Goal: Information Seeking & Learning: Learn about a topic

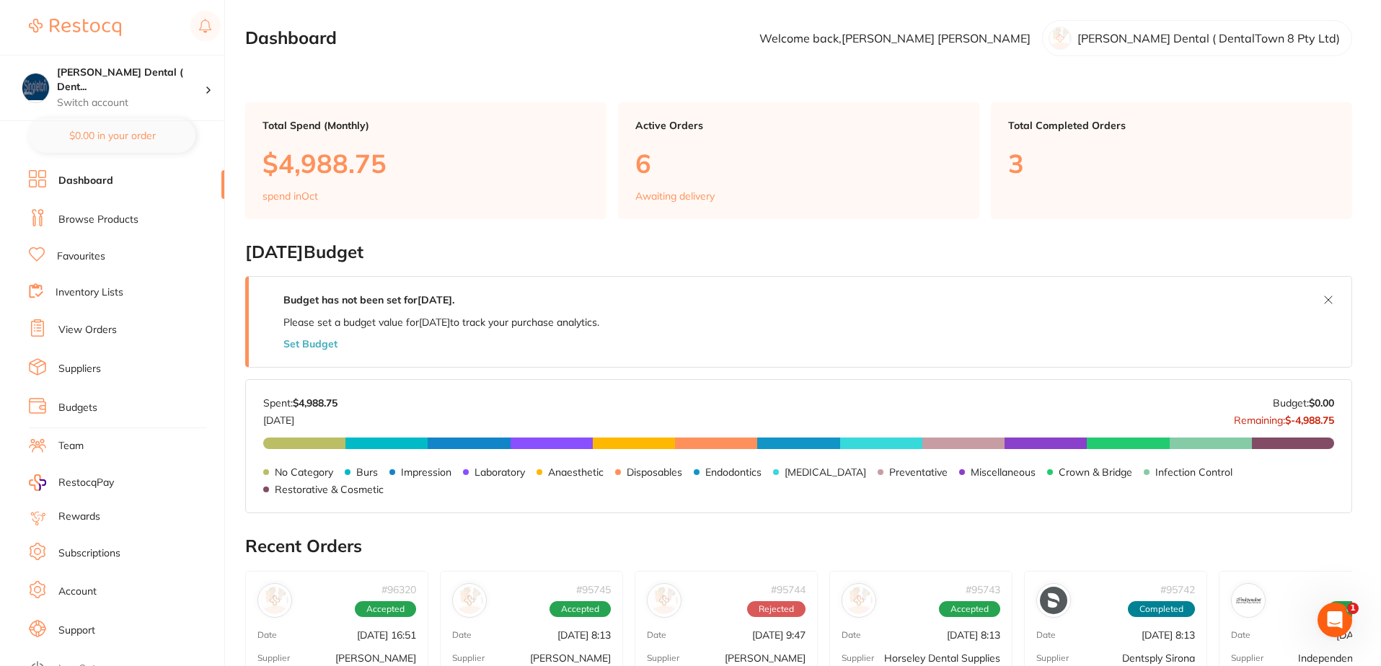
click at [76, 254] on link "Favourites" at bounding box center [81, 257] width 48 height 14
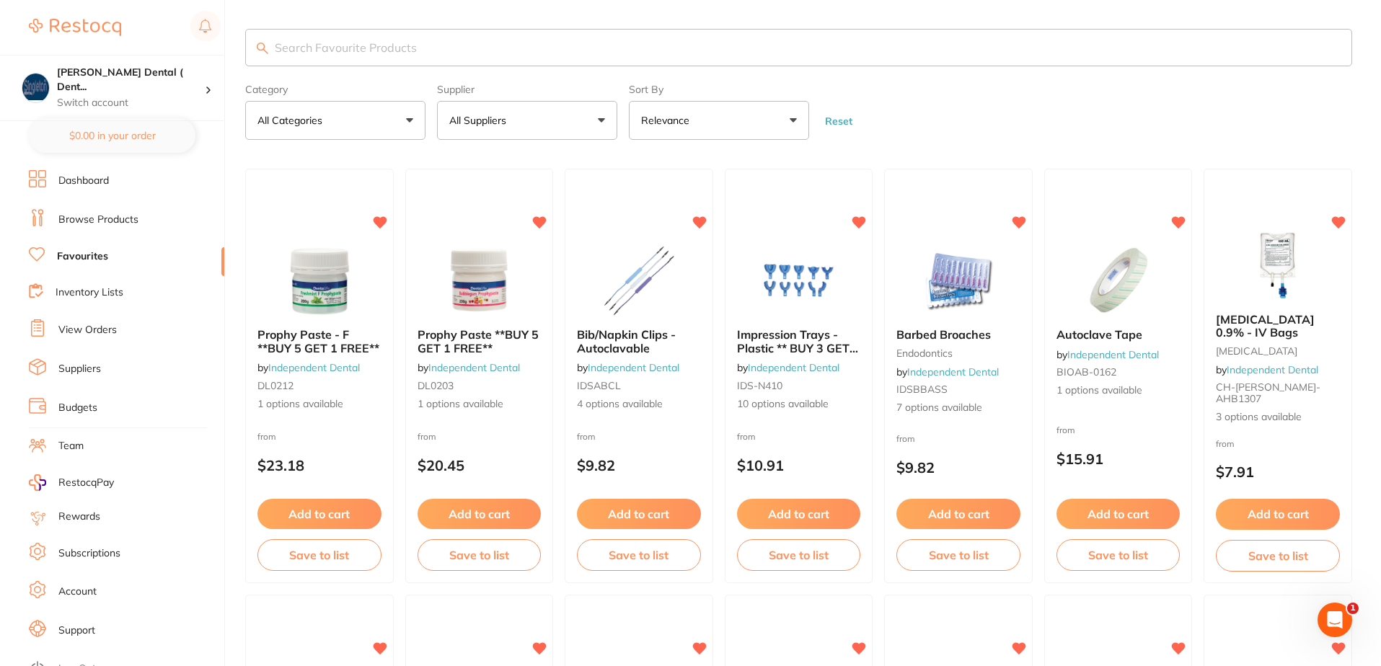
click at [601, 120] on button "All Suppliers" at bounding box center [527, 120] width 180 height 39
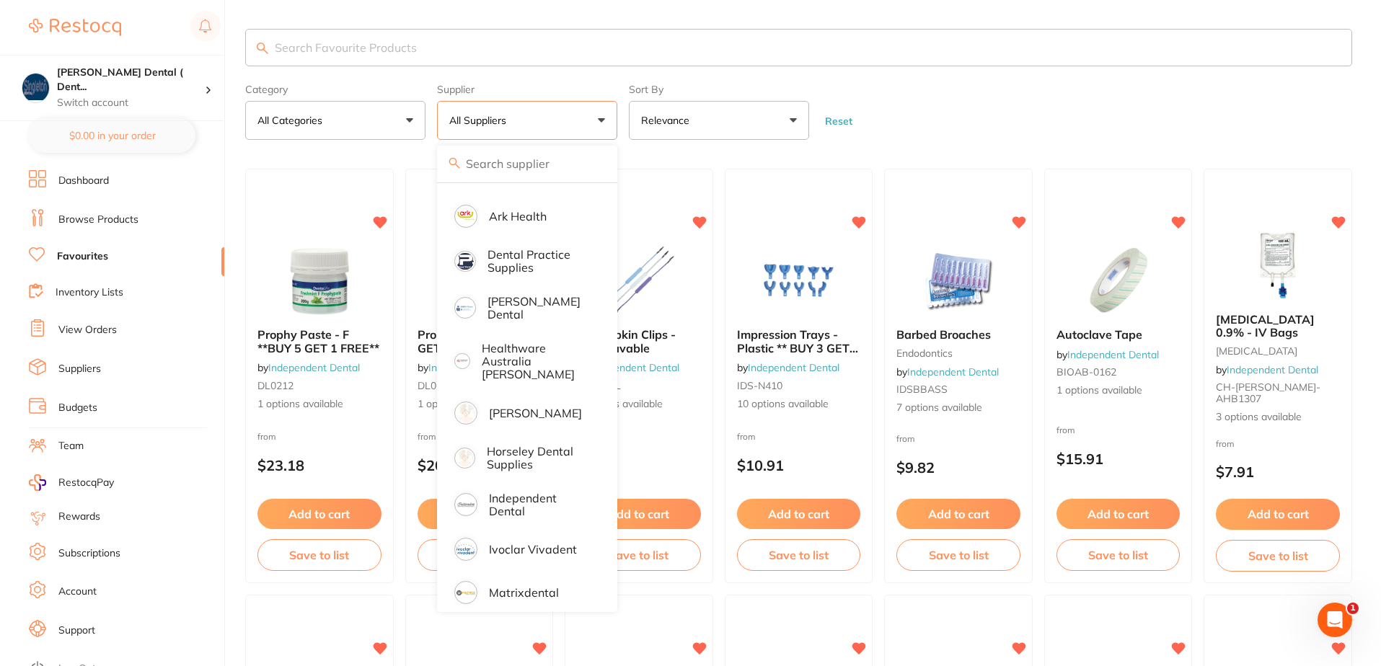
click at [845, 120] on button "Reset" at bounding box center [839, 121] width 36 height 13
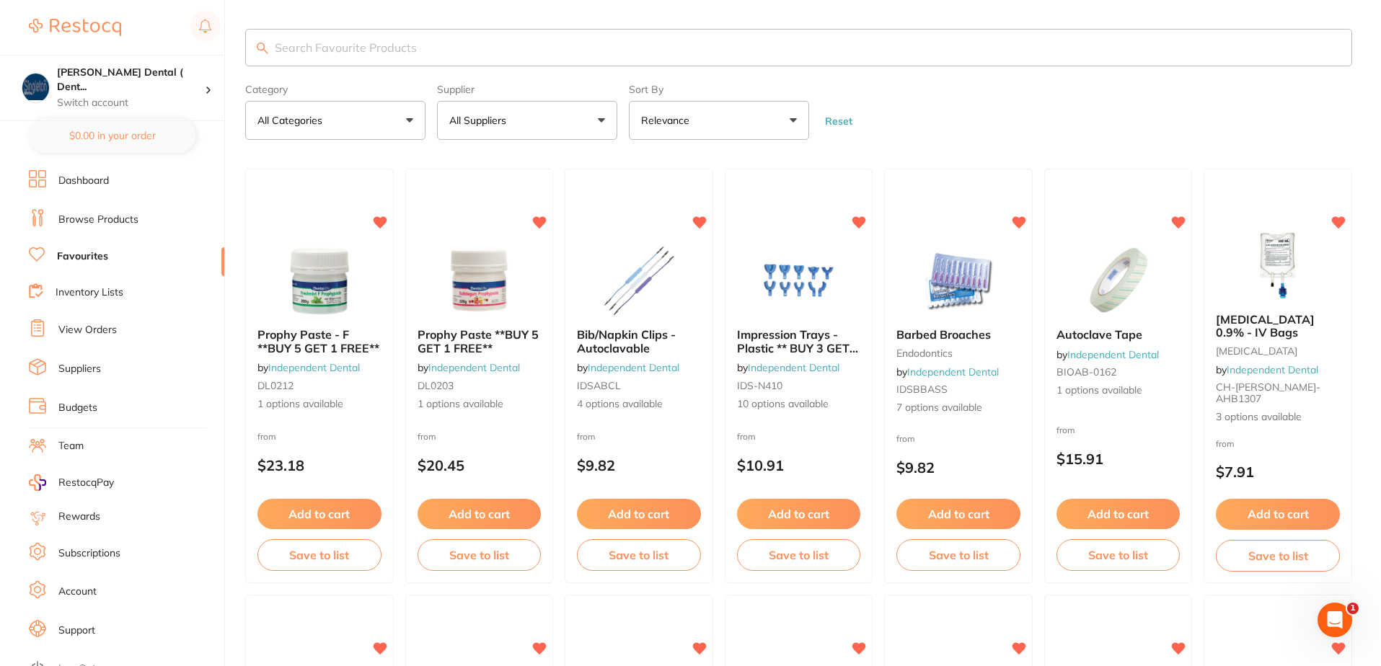
click at [602, 117] on button "All Suppliers" at bounding box center [527, 120] width 180 height 39
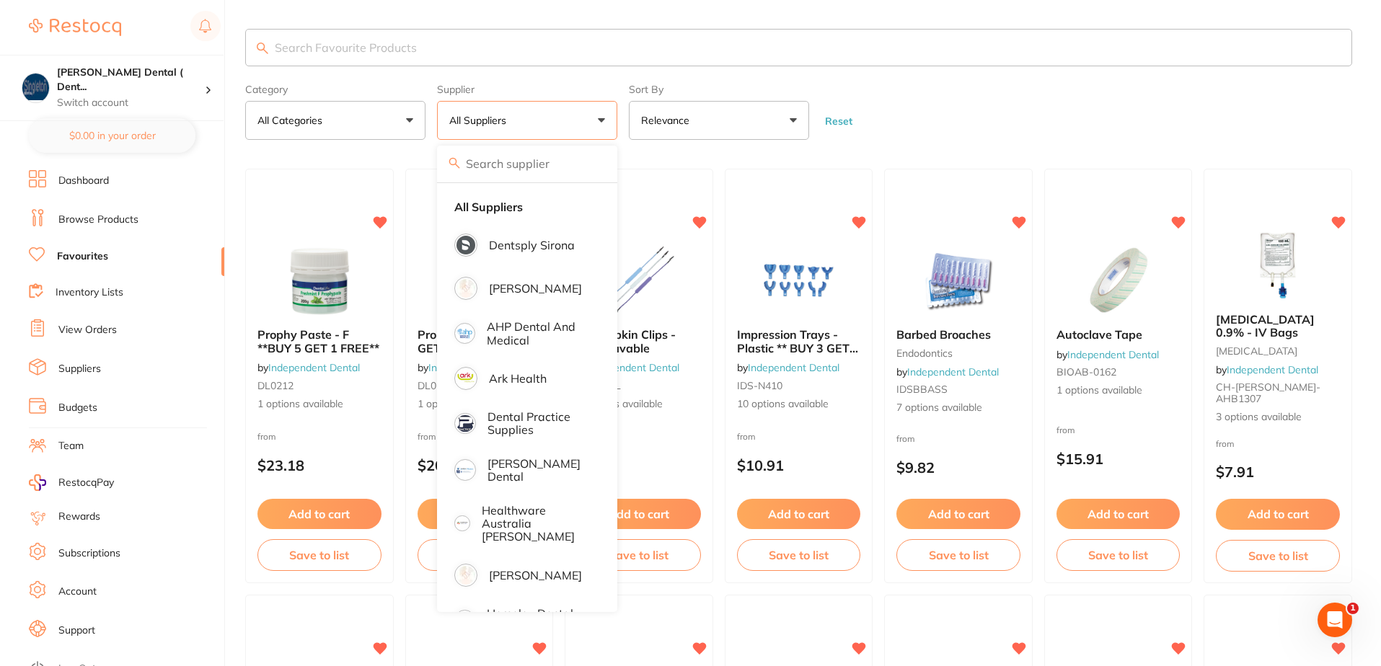
click at [421, 46] on input "search" at bounding box center [798, 48] width 1107 height 38
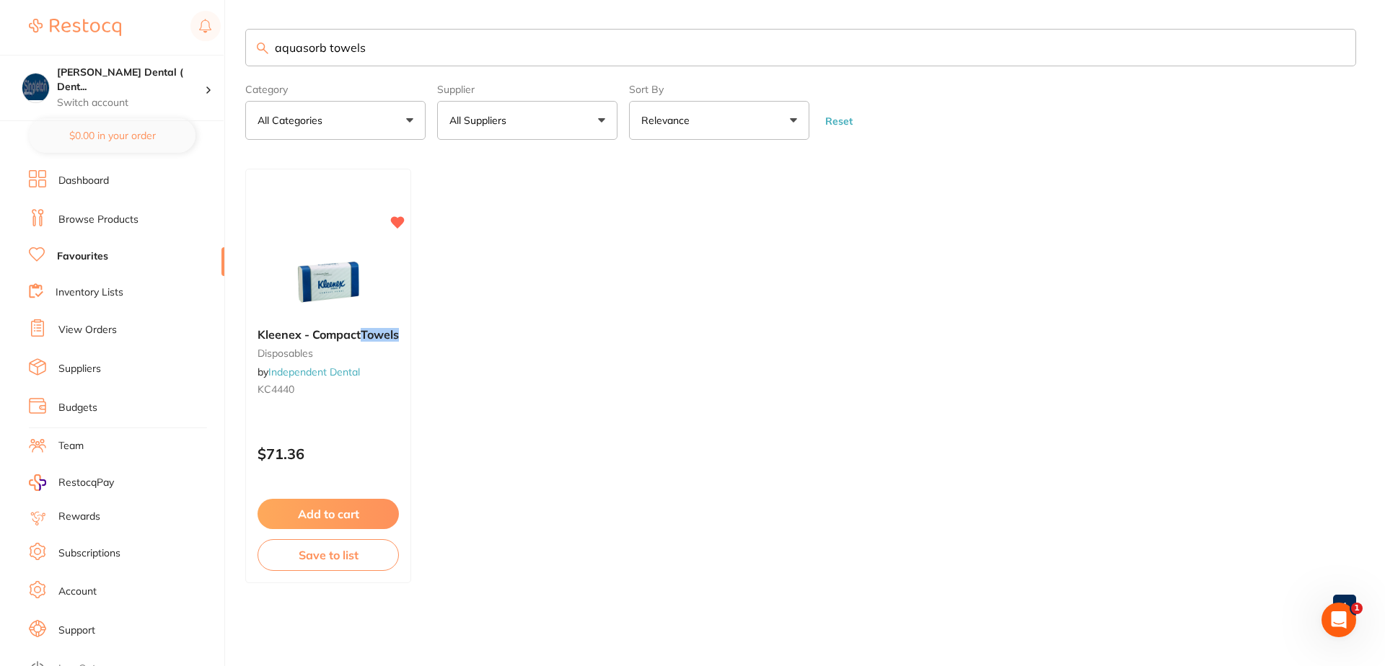
type input "aquasorb towels"
drag, startPoint x: 373, startPoint y: 48, endPoint x: 254, endPoint y: 53, distance: 119.1
click at [255, 53] on input "aquasorb towels" at bounding box center [800, 48] width 1111 height 38
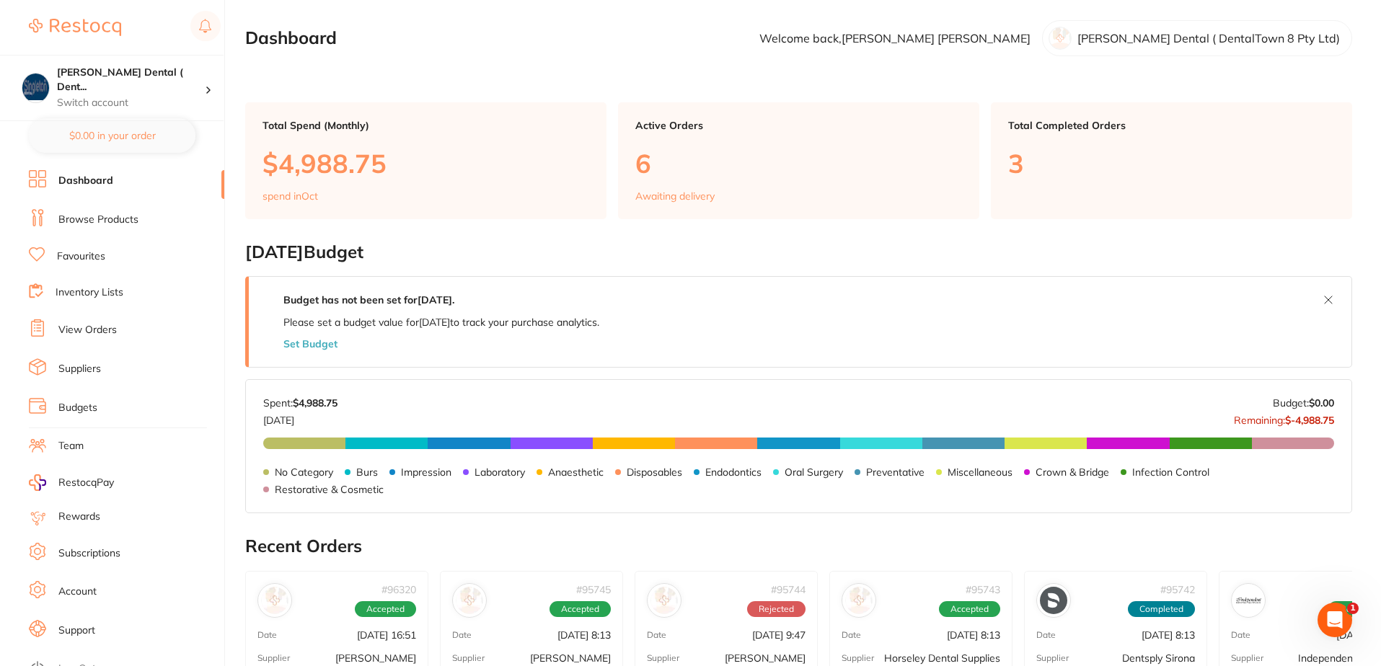
click at [95, 219] on link "Browse Products" at bounding box center [98, 220] width 80 height 14
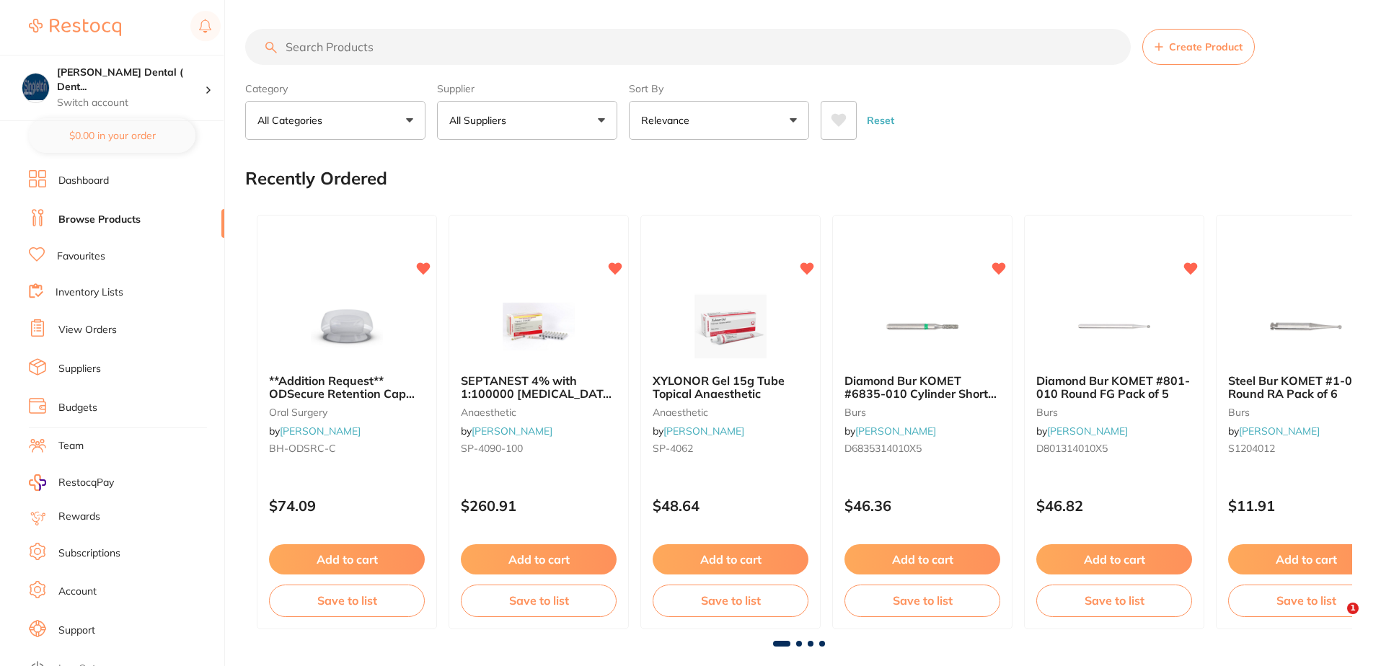
click at [389, 51] on input "search" at bounding box center [688, 47] width 886 height 36
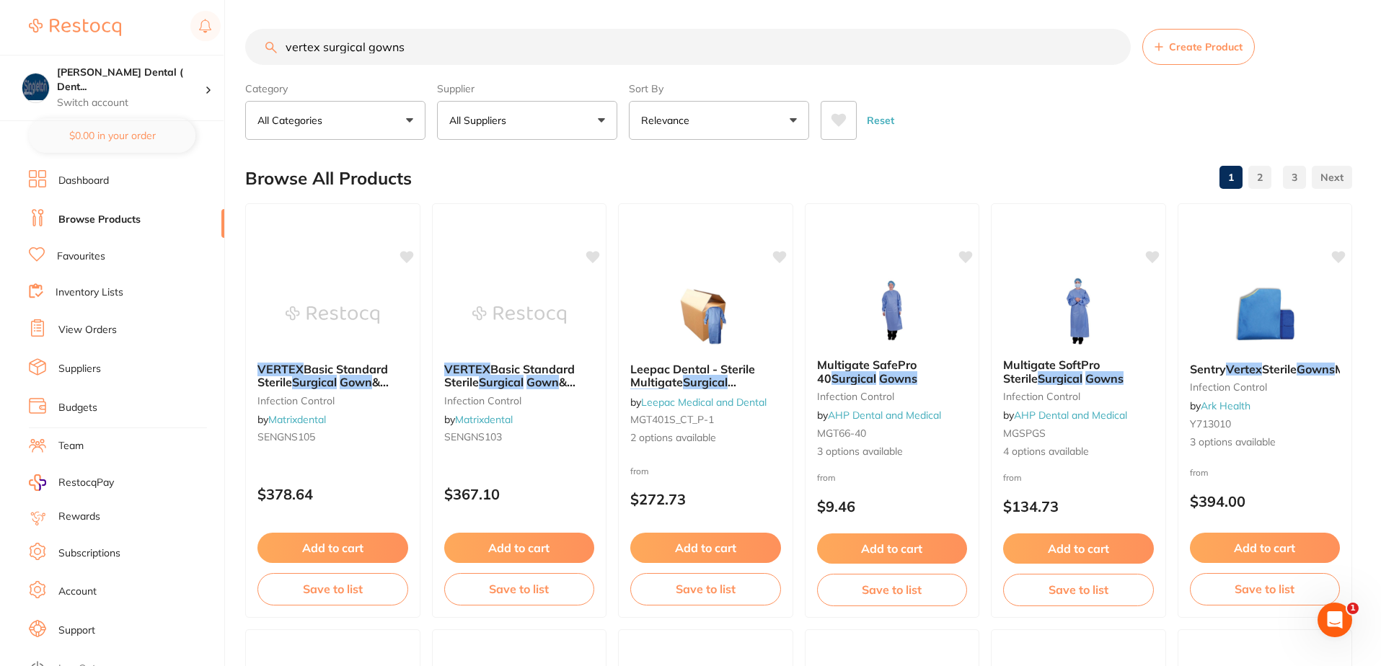
click at [601, 118] on button "All Suppliers" at bounding box center [527, 120] width 180 height 39
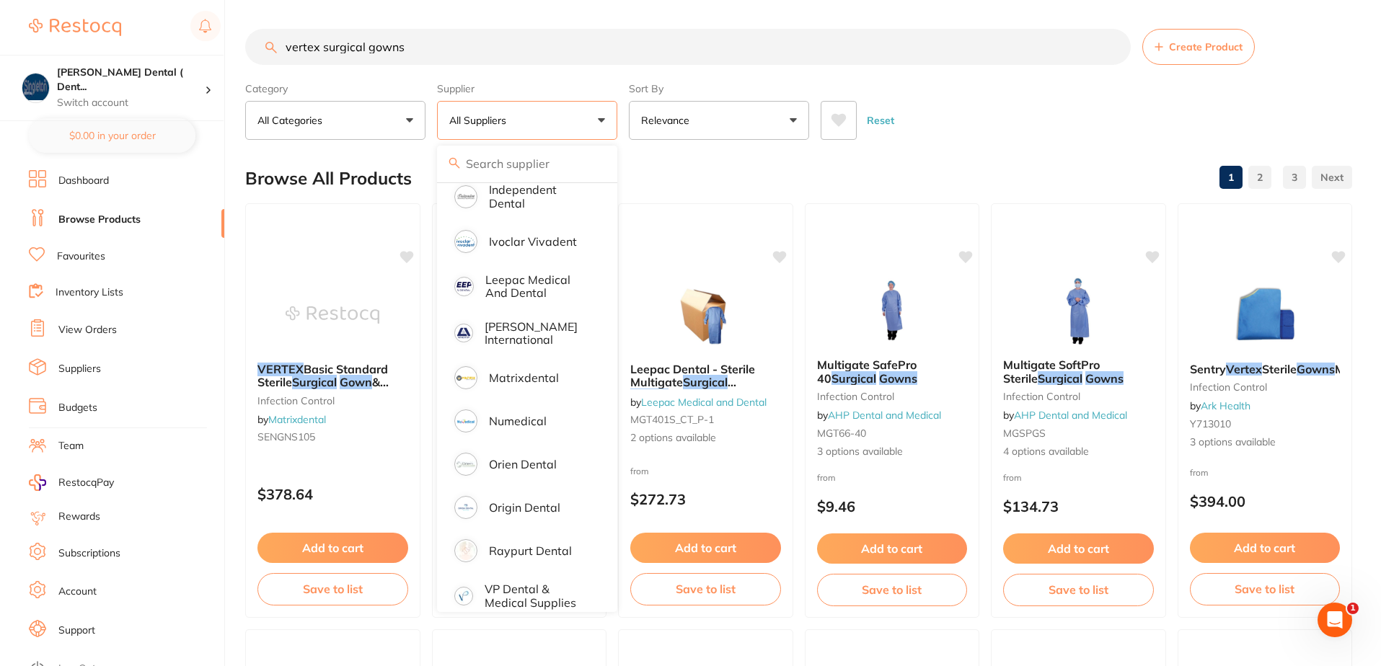
scroll to position [425, 0]
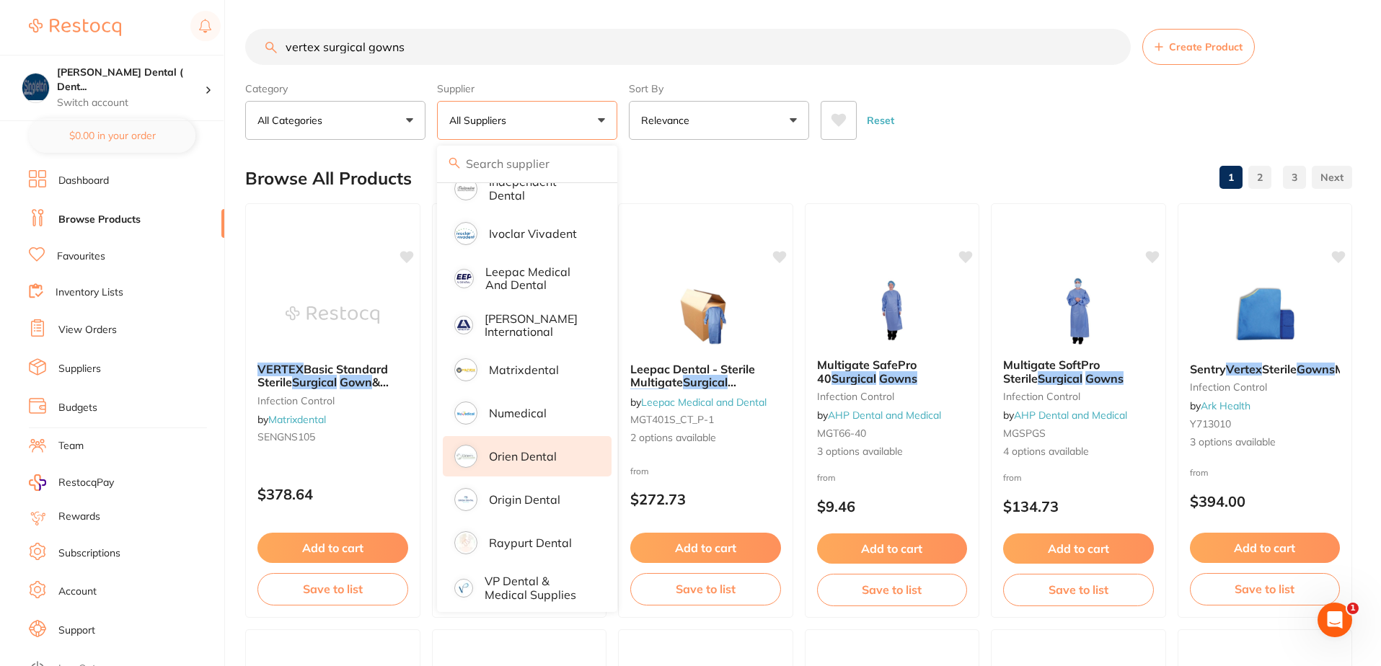
click at [511, 450] on p "Orien dental" at bounding box center [523, 456] width 68 height 13
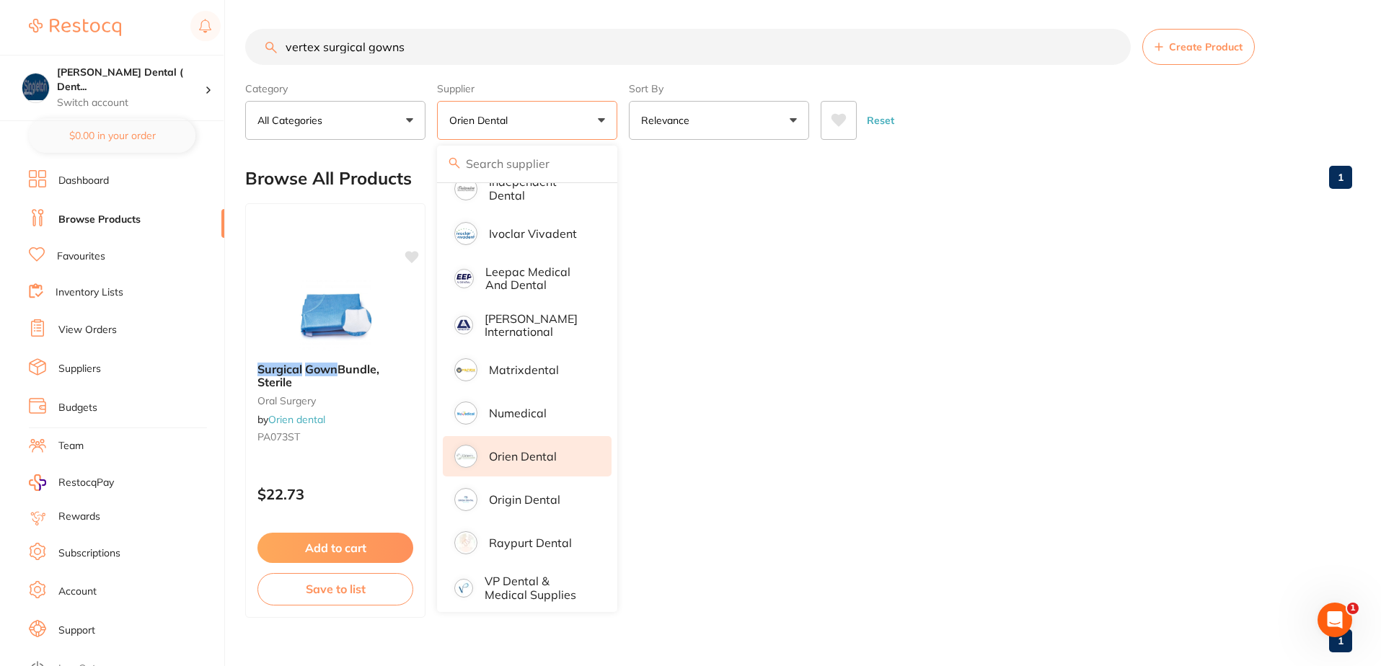
scroll to position [0, 0]
click at [424, 51] on input "vertex surgical gowns" at bounding box center [688, 47] width 886 height 36
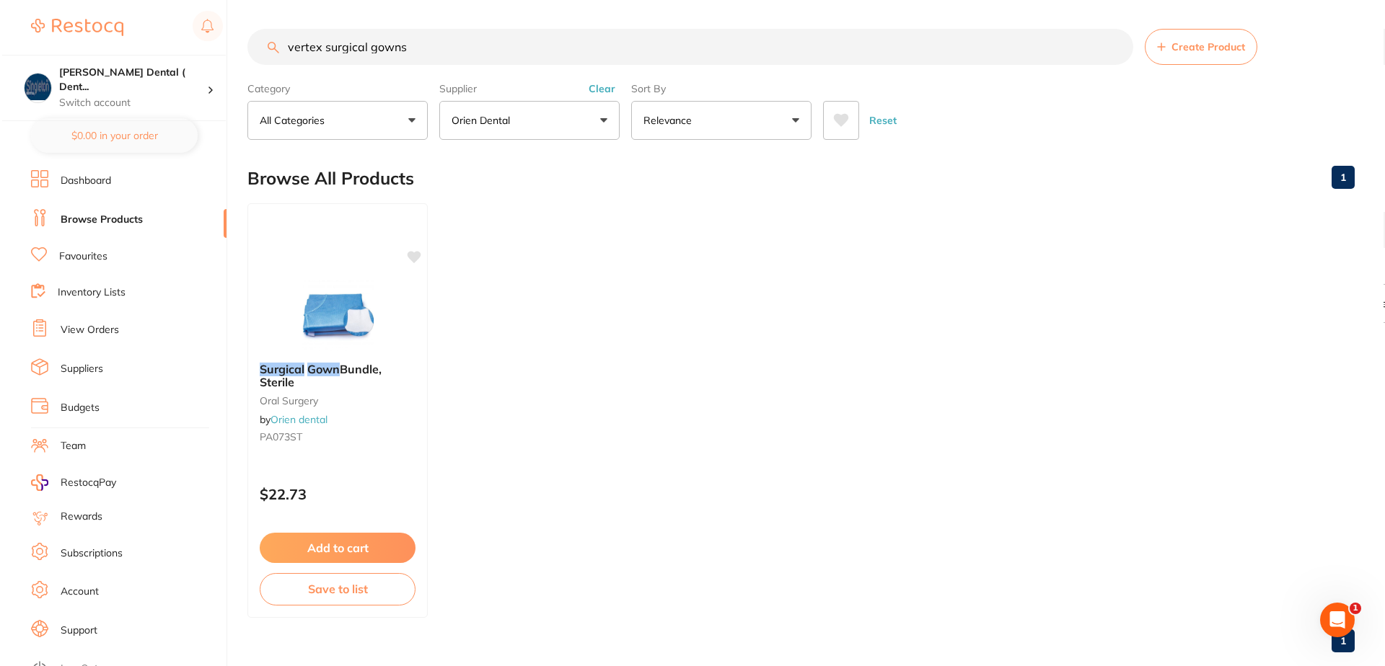
scroll to position [1, 0]
drag, startPoint x: 409, startPoint y: 46, endPoint x: 263, endPoint y: 63, distance: 146.6
click at [263, 63] on input "vertex surgical gowns" at bounding box center [688, 47] width 886 height 36
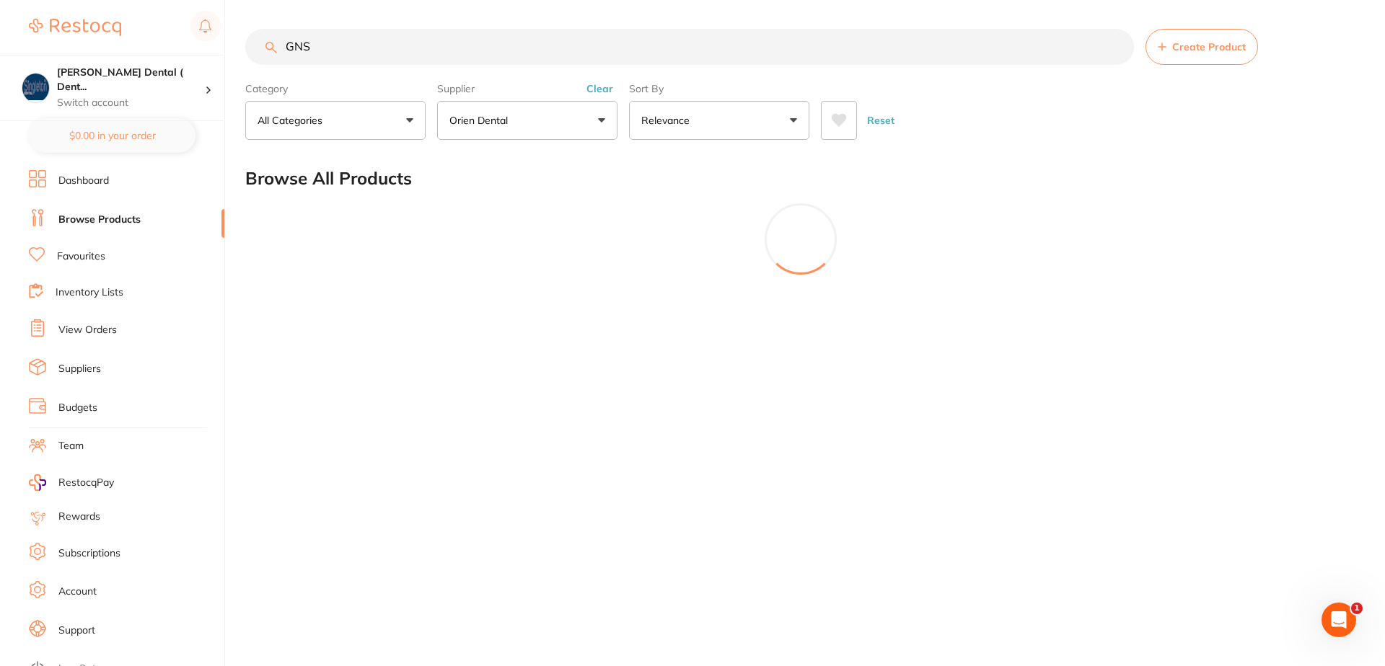
scroll to position [0, 0]
type input "GNS103"
click at [877, 121] on button "Reset" at bounding box center [881, 120] width 36 height 39
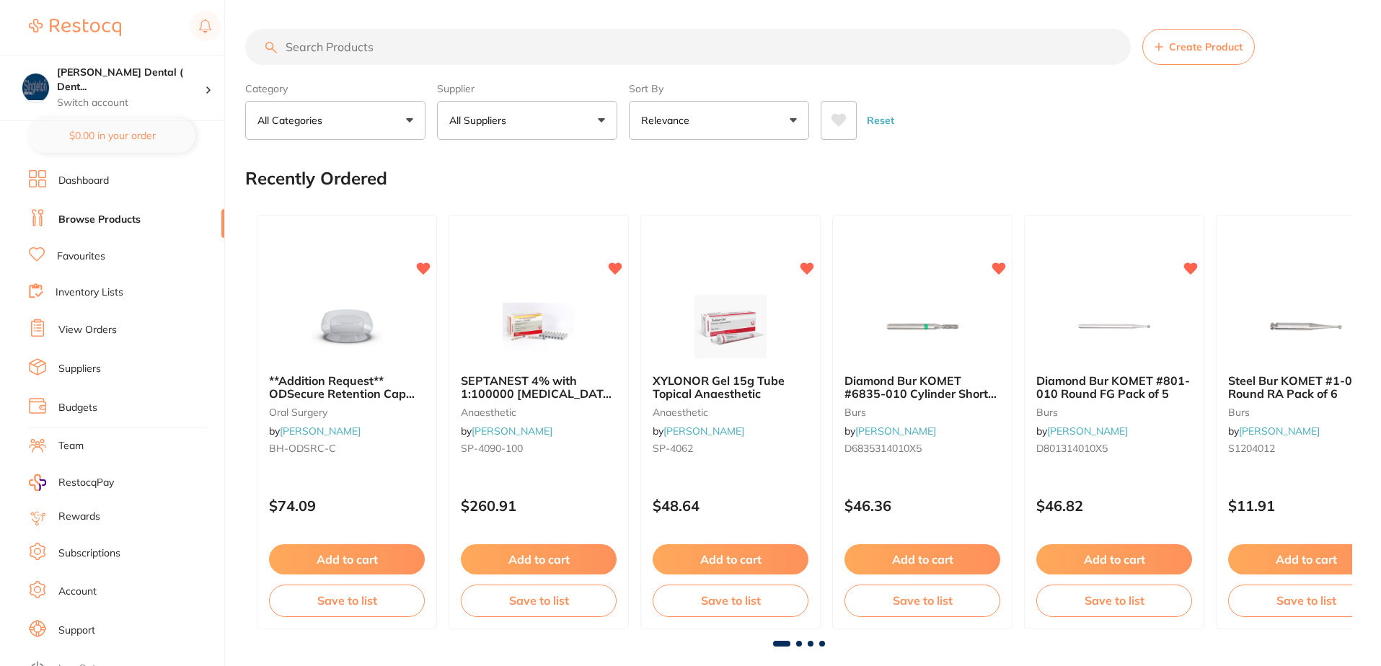
click at [379, 46] on input "search" at bounding box center [688, 47] width 886 height 36
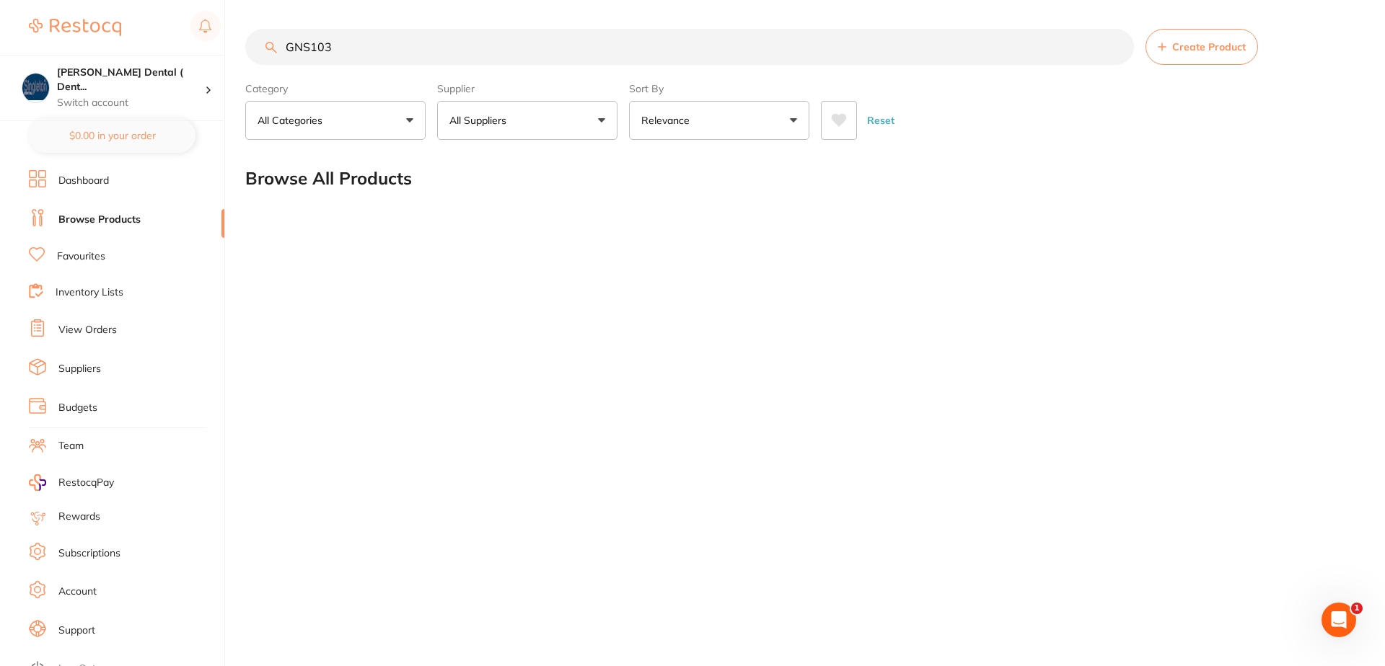
type input "GNS103"
click at [599, 119] on button "All Suppliers" at bounding box center [527, 120] width 180 height 39
click at [872, 119] on button "Reset" at bounding box center [881, 120] width 36 height 39
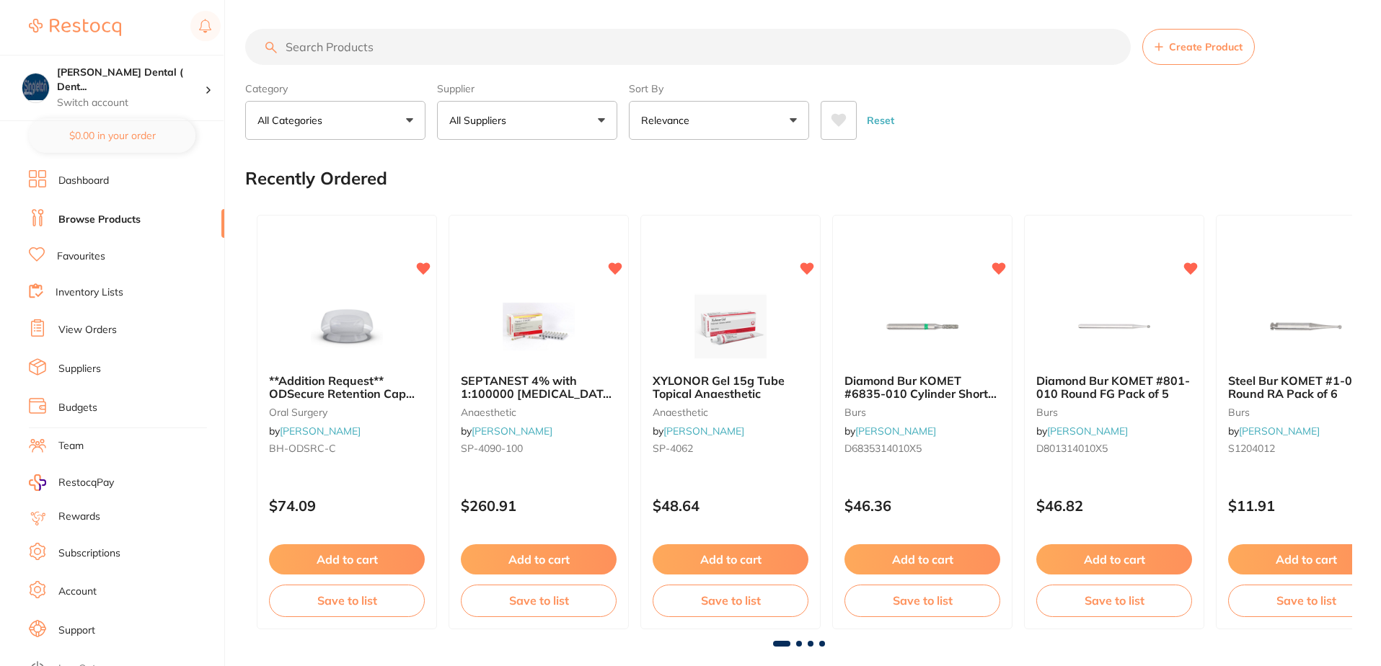
click at [604, 120] on button "All Suppliers" at bounding box center [527, 120] width 180 height 39
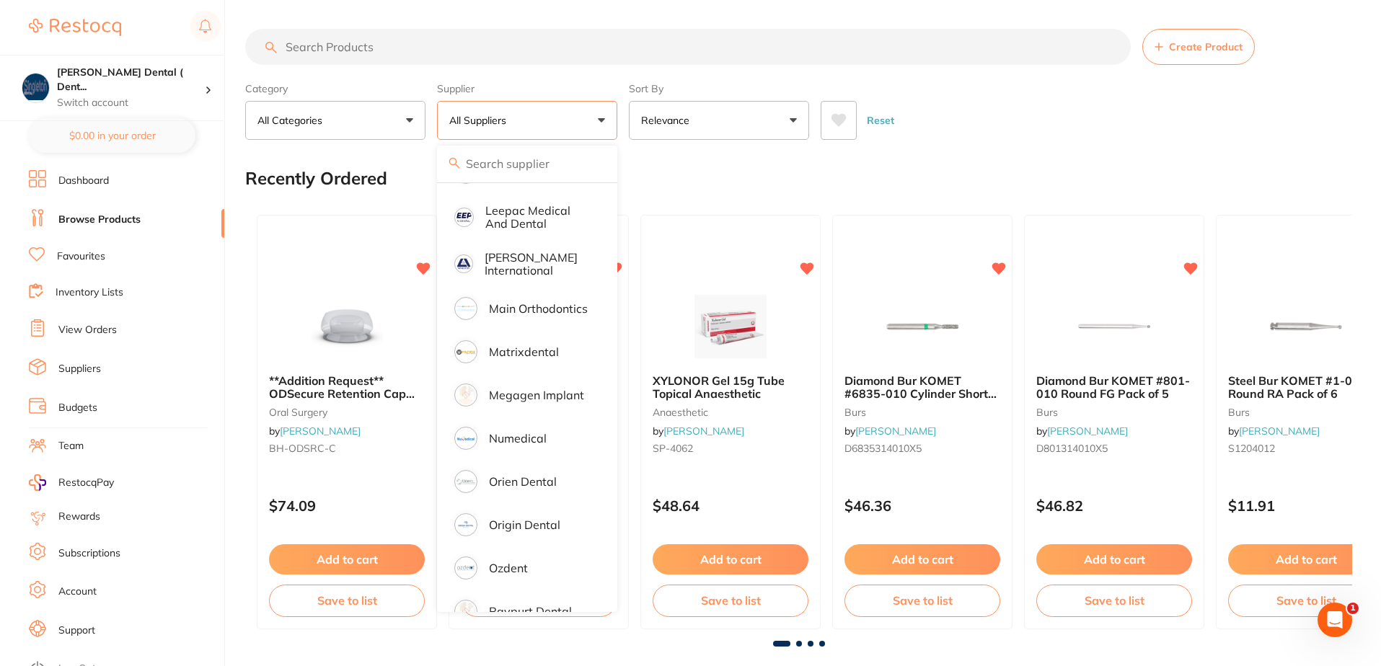
scroll to position [1082, 0]
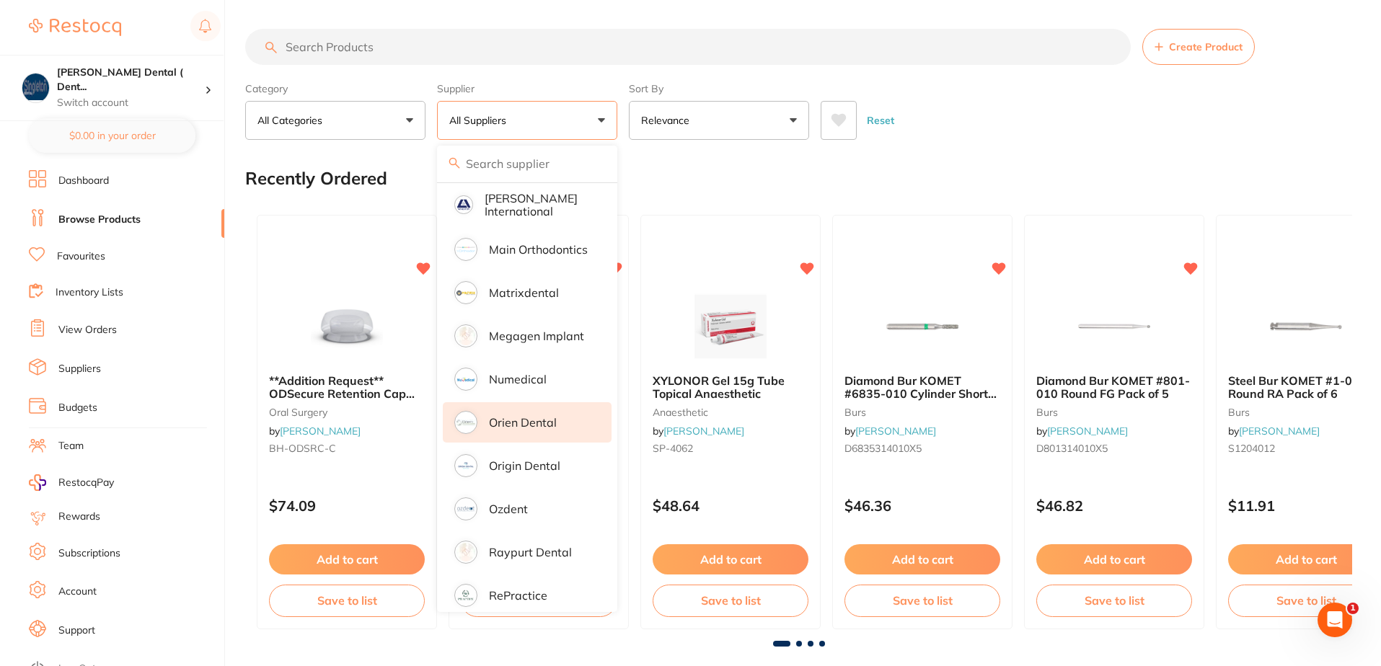
click at [526, 416] on p "Orien dental" at bounding box center [523, 422] width 68 height 13
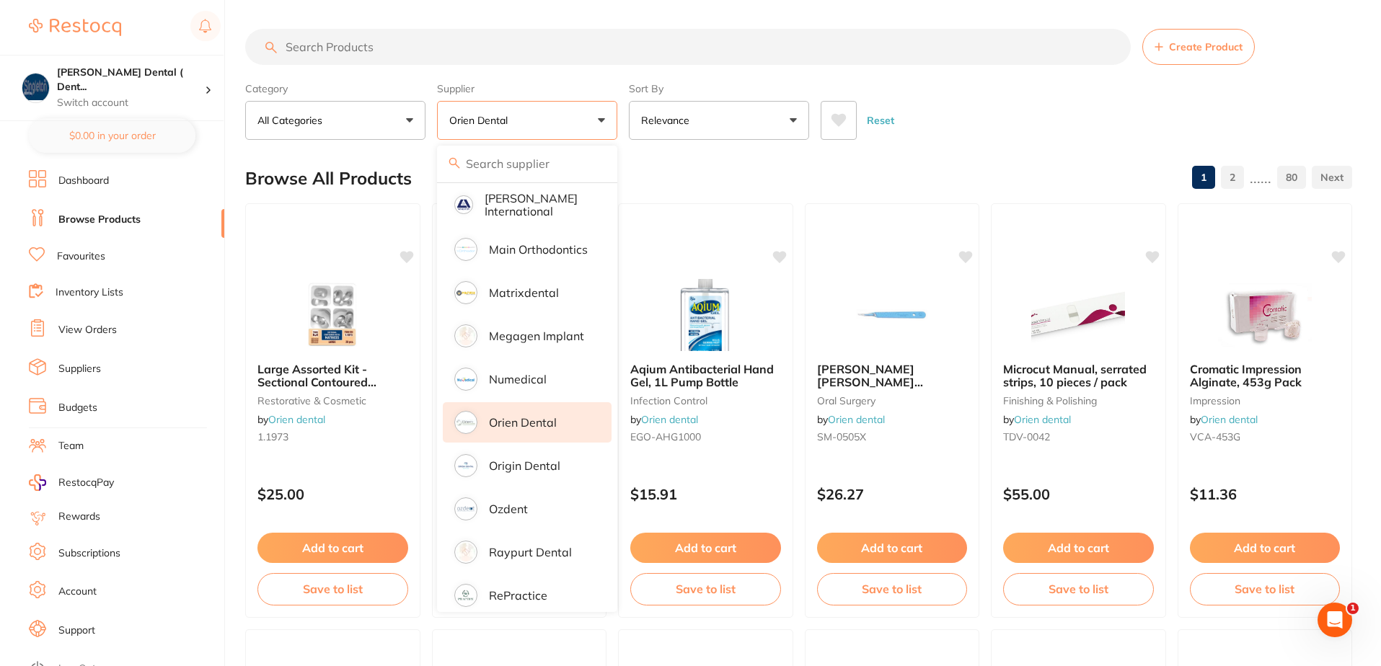
scroll to position [0, 0]
click at [399, 49] on input "search" at bounding box center [688, 47] width 886 height 36
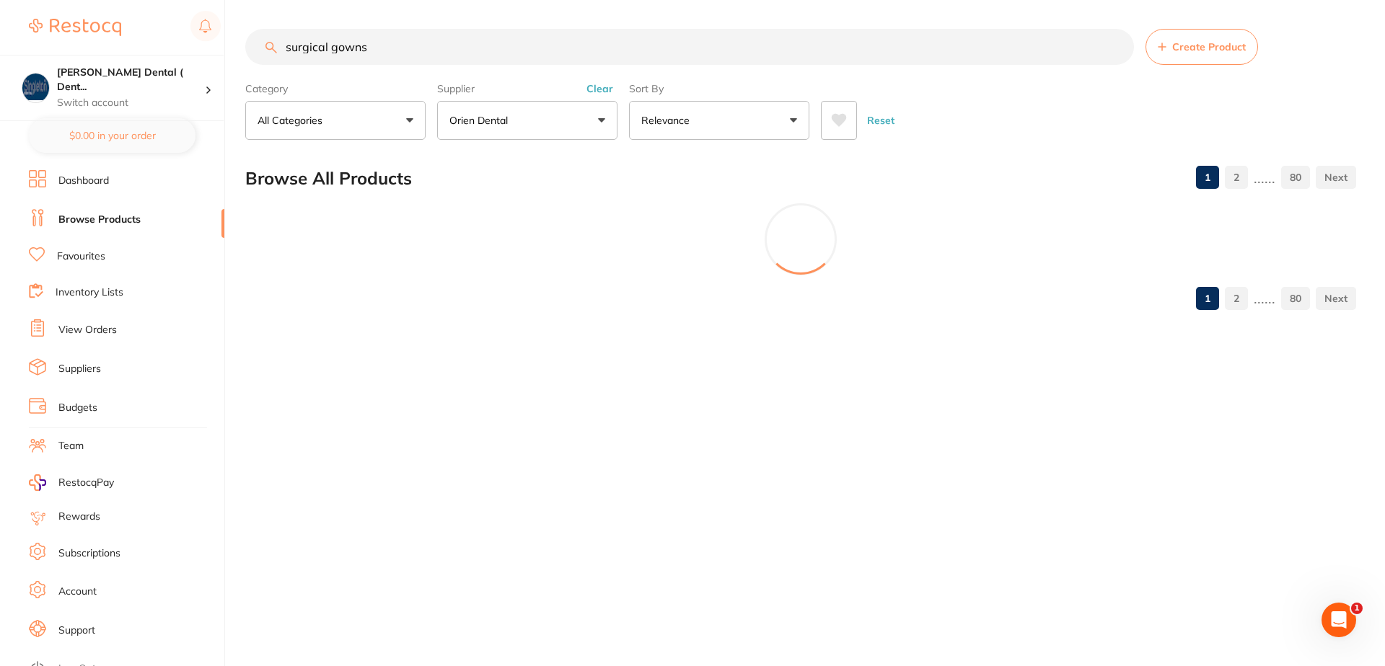
type input "surgical gowns"
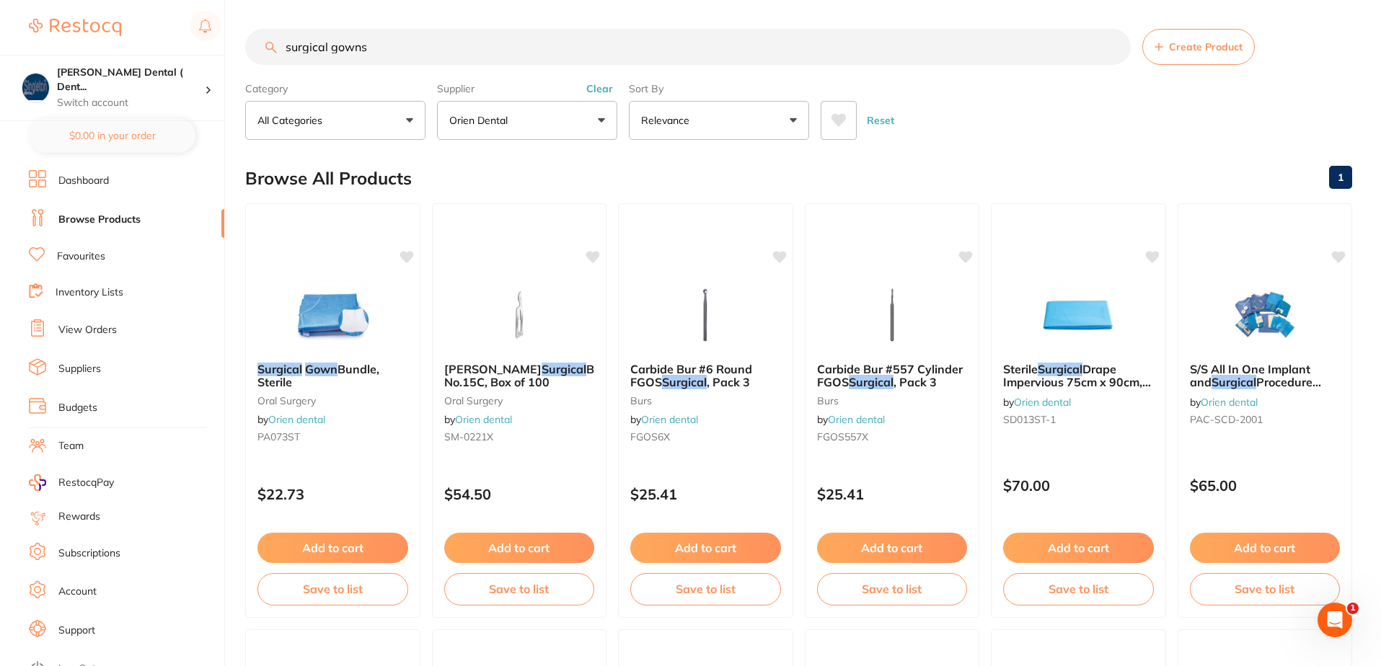
click at [602, 118] on button "Orien dental" at bounding box center [527, 120] width 180 height 39
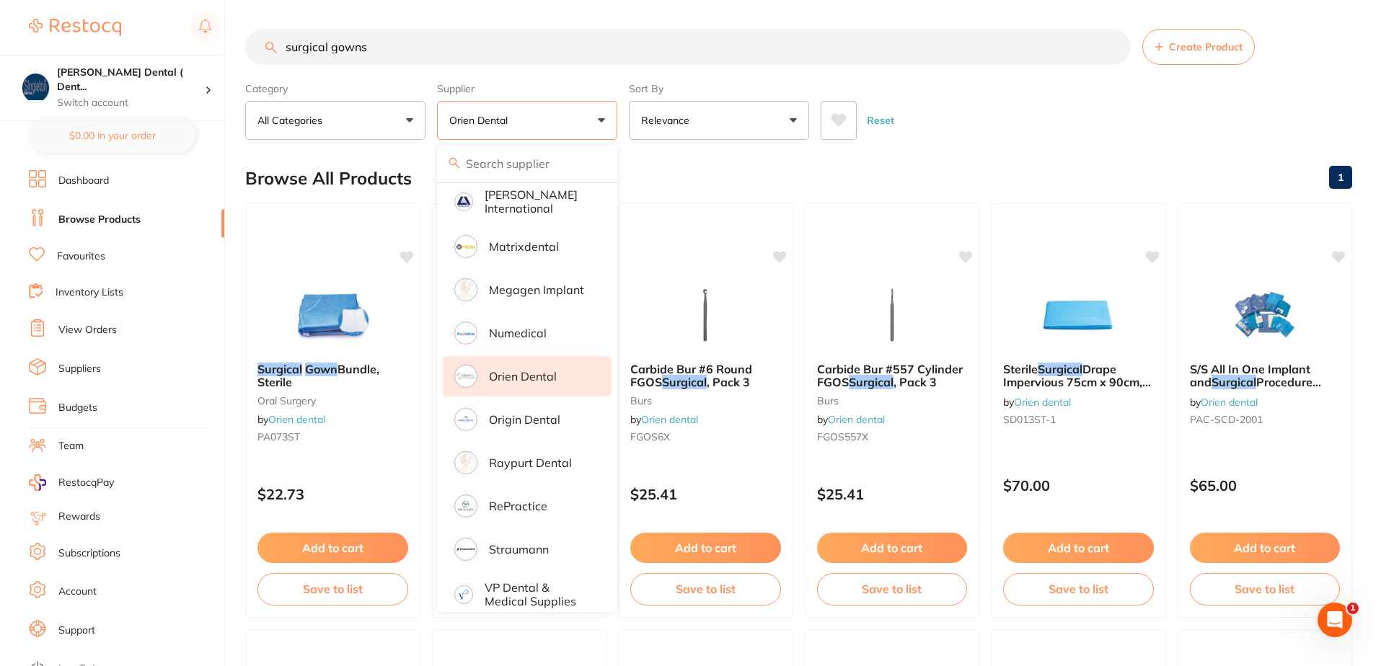
click at [877, 118] on button "Reset" at bounding box center [881, 120] width 36 height 39
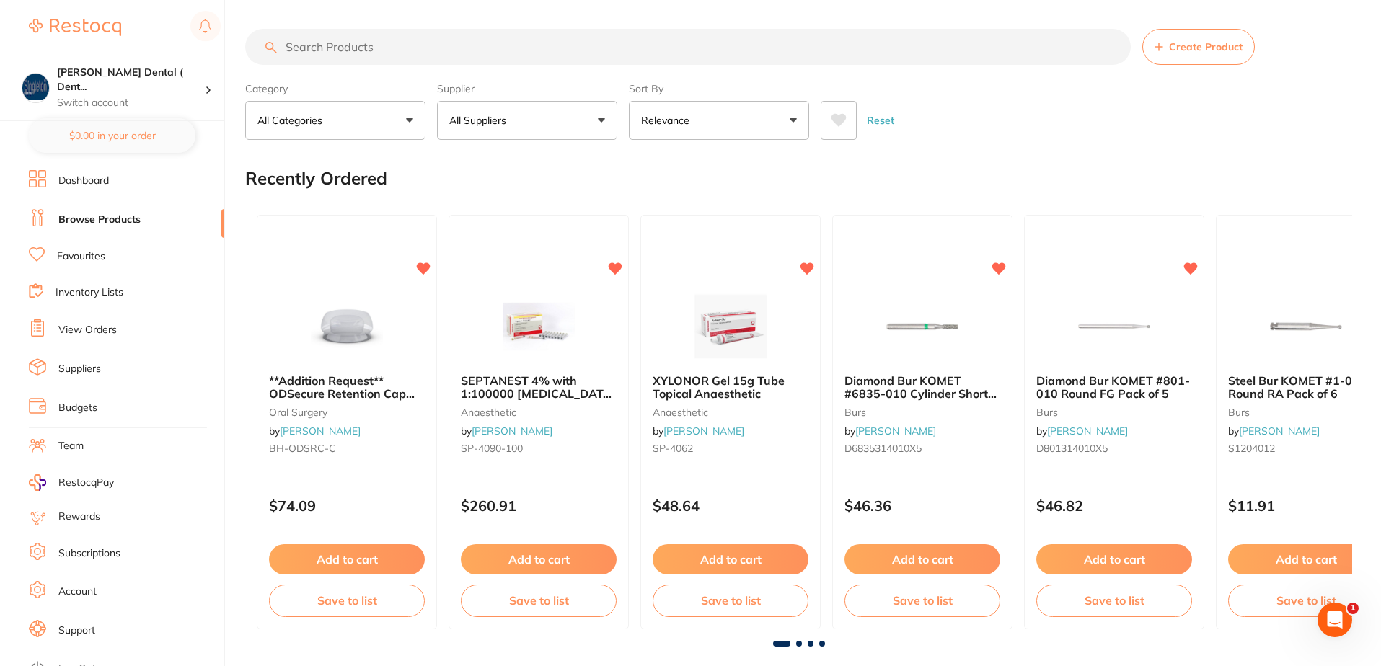
click at [383, 46] on input "search" at bounding box center [688, 47] width 886 height 36
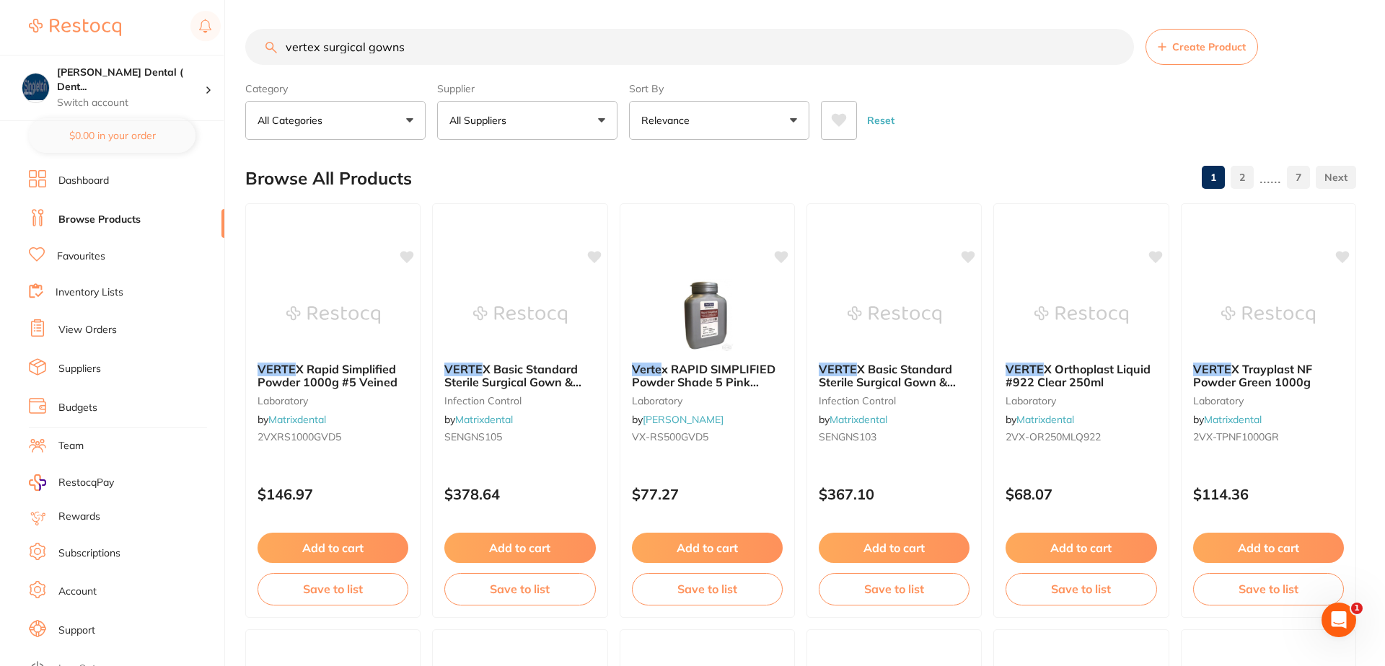
type input "vertex surgical gowns"
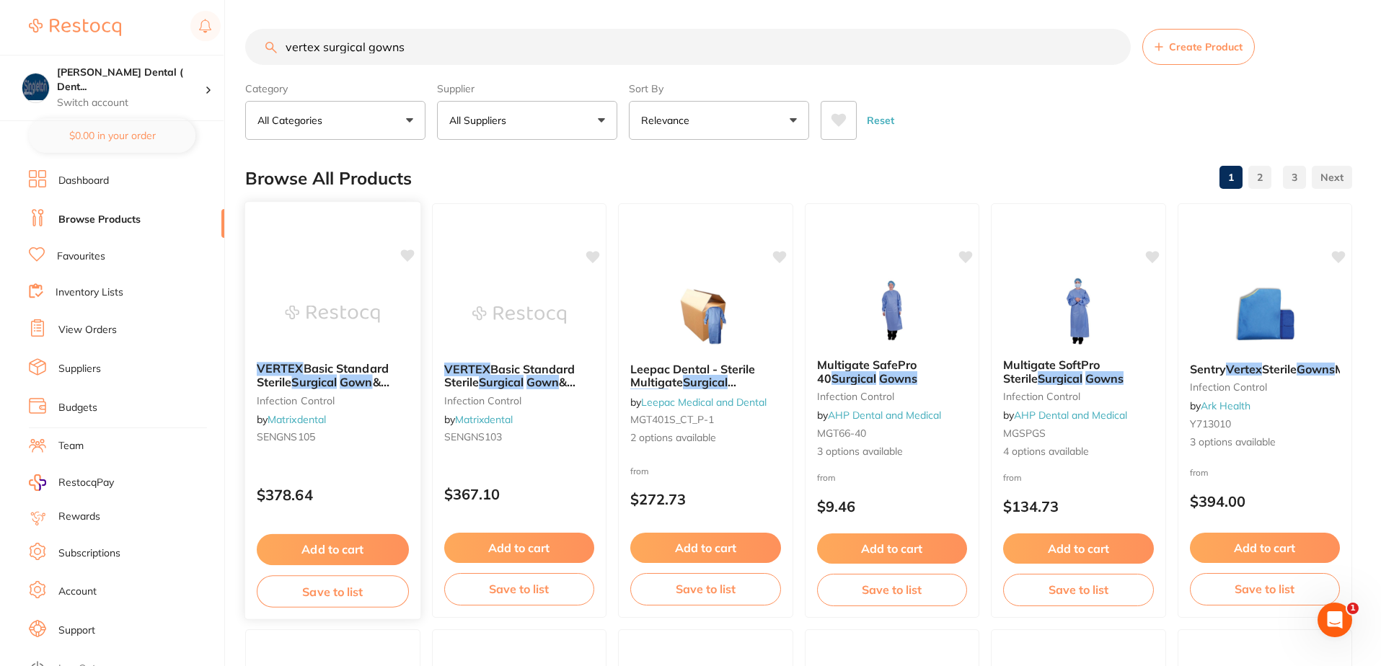
click at [370, 366] on span "Basic Standard Sterile" at bounding box center [323, 375] width 132 height 28
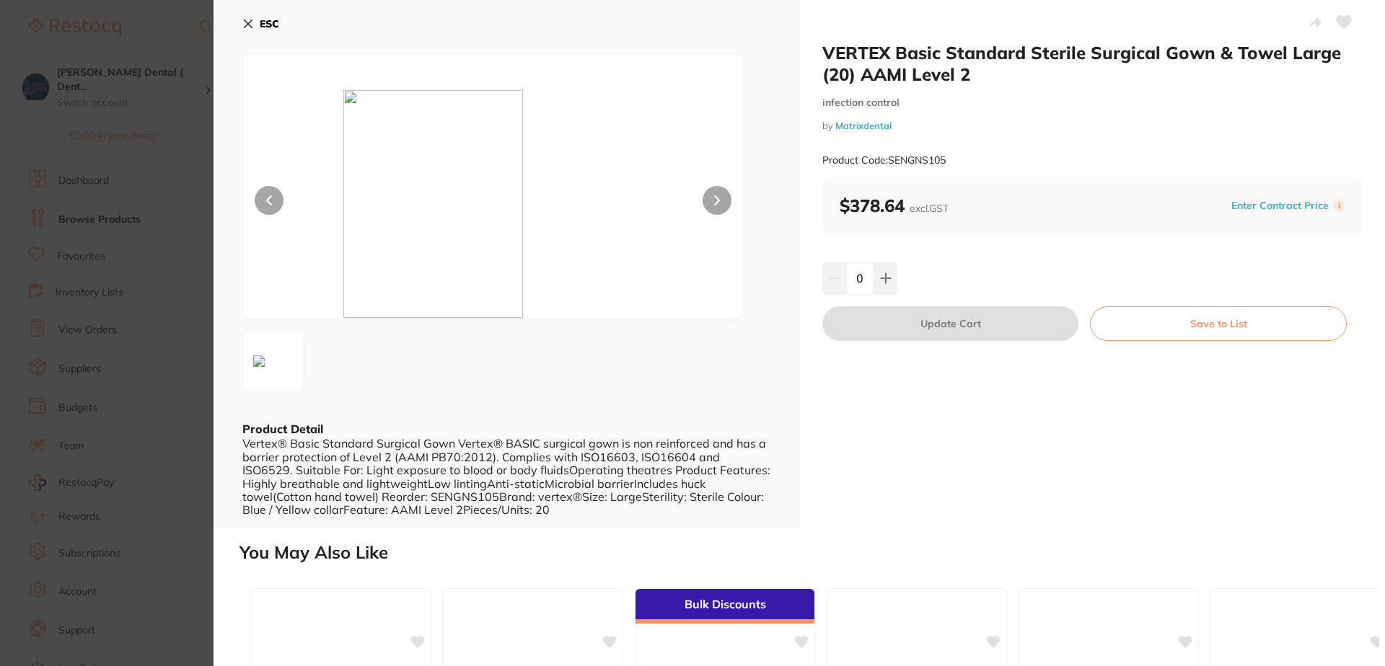
click at [246, 20] on icon at bounding box center [248, 24] width 12 height 12
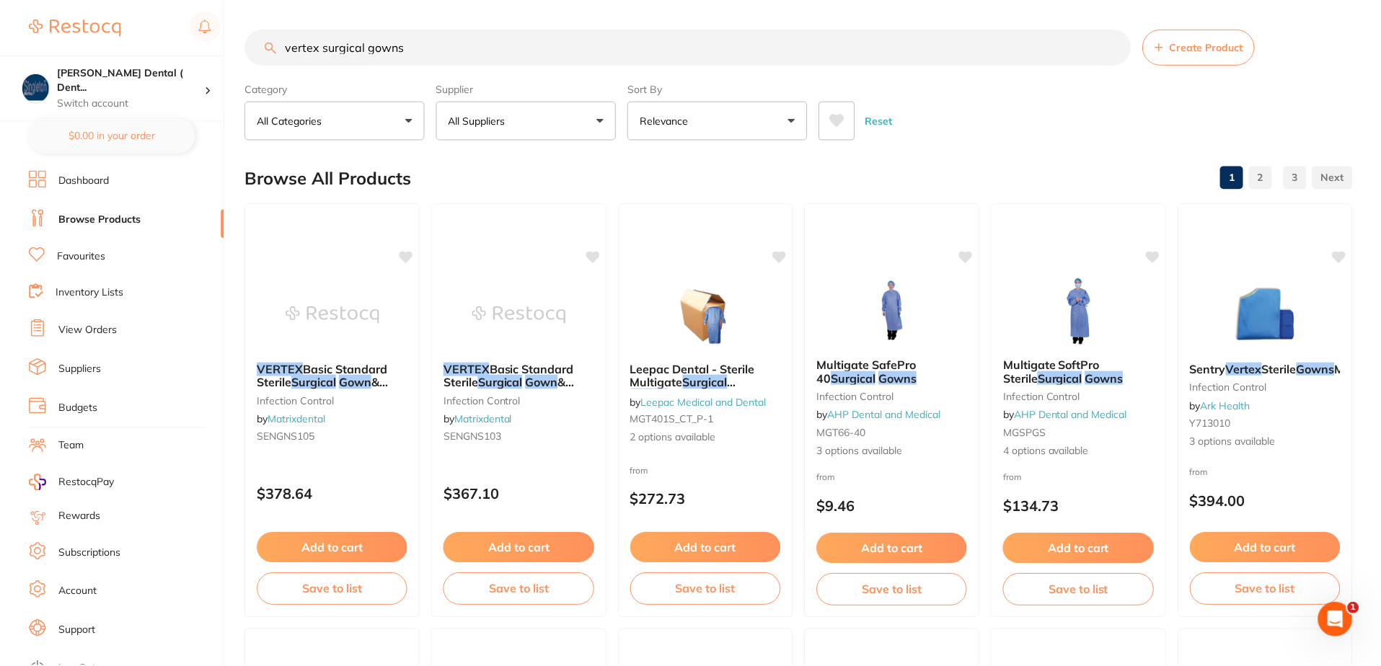
scroll to position [2, 0]
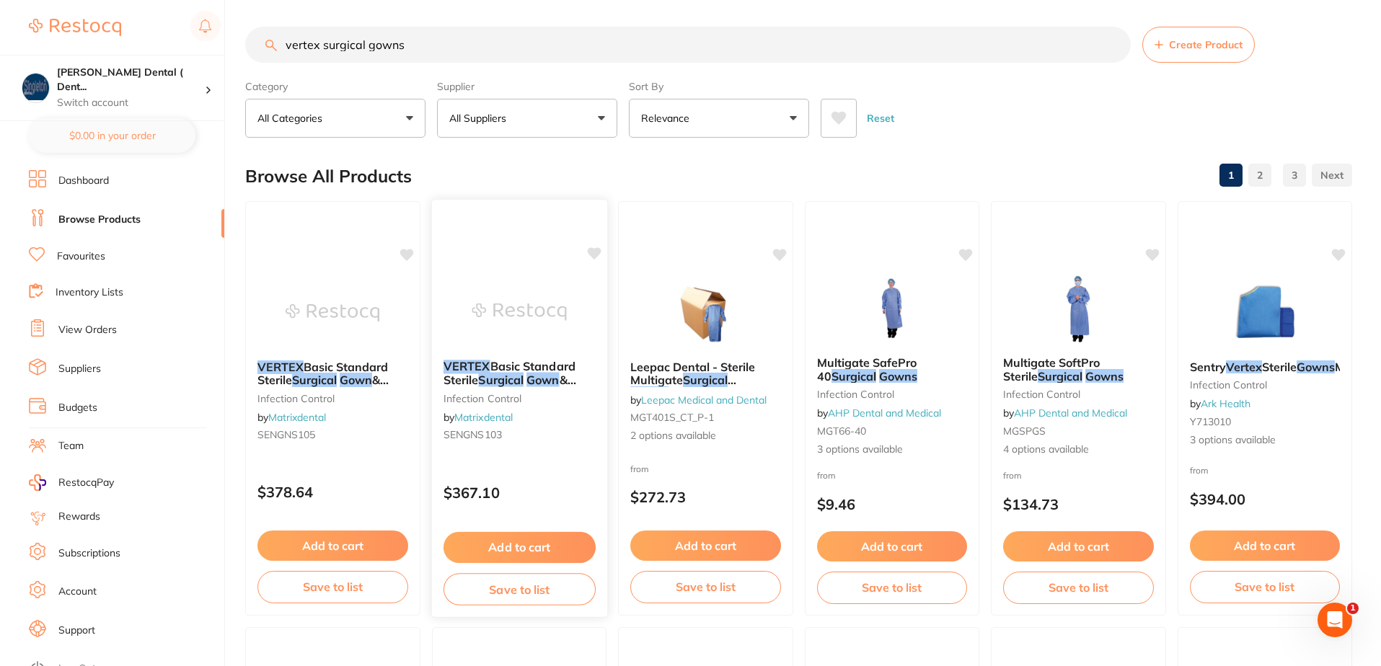
click at [511, 384] on em "Surgical" at bounding box center [500, 380] width 45 height 14
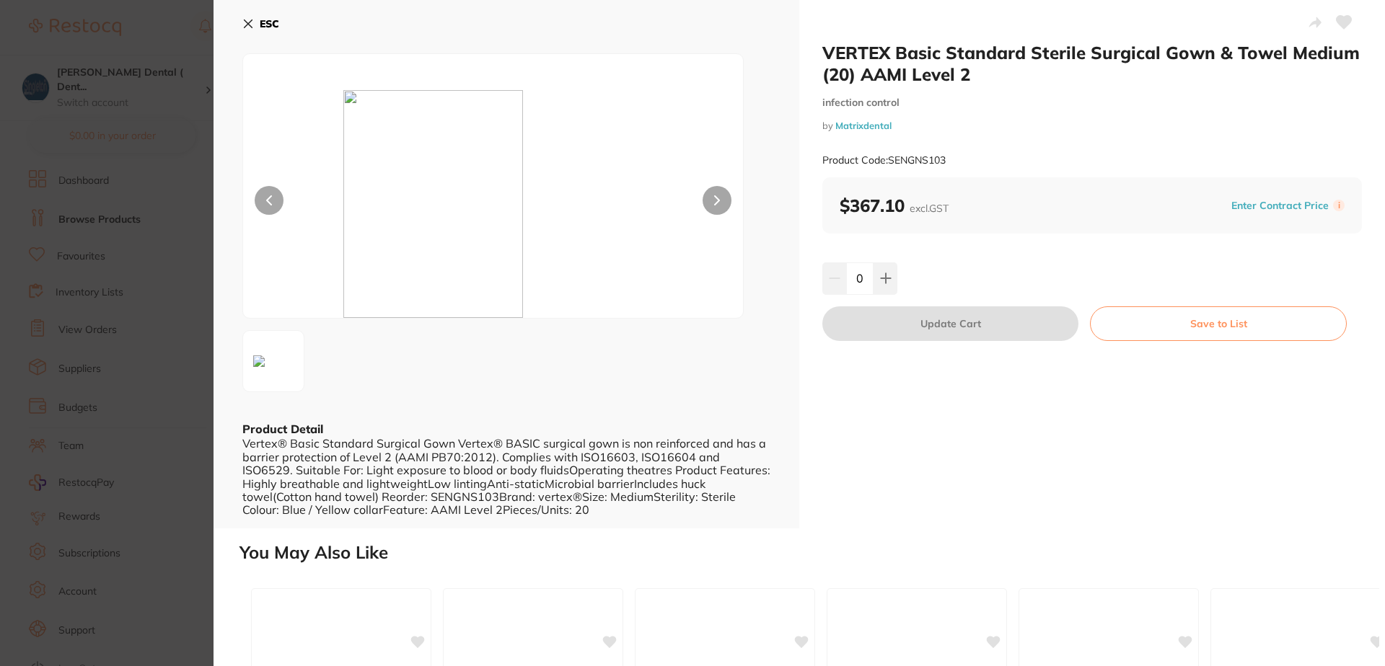
click at [249, 18] on icon at bounding box center [248, 24] width 12 height 12
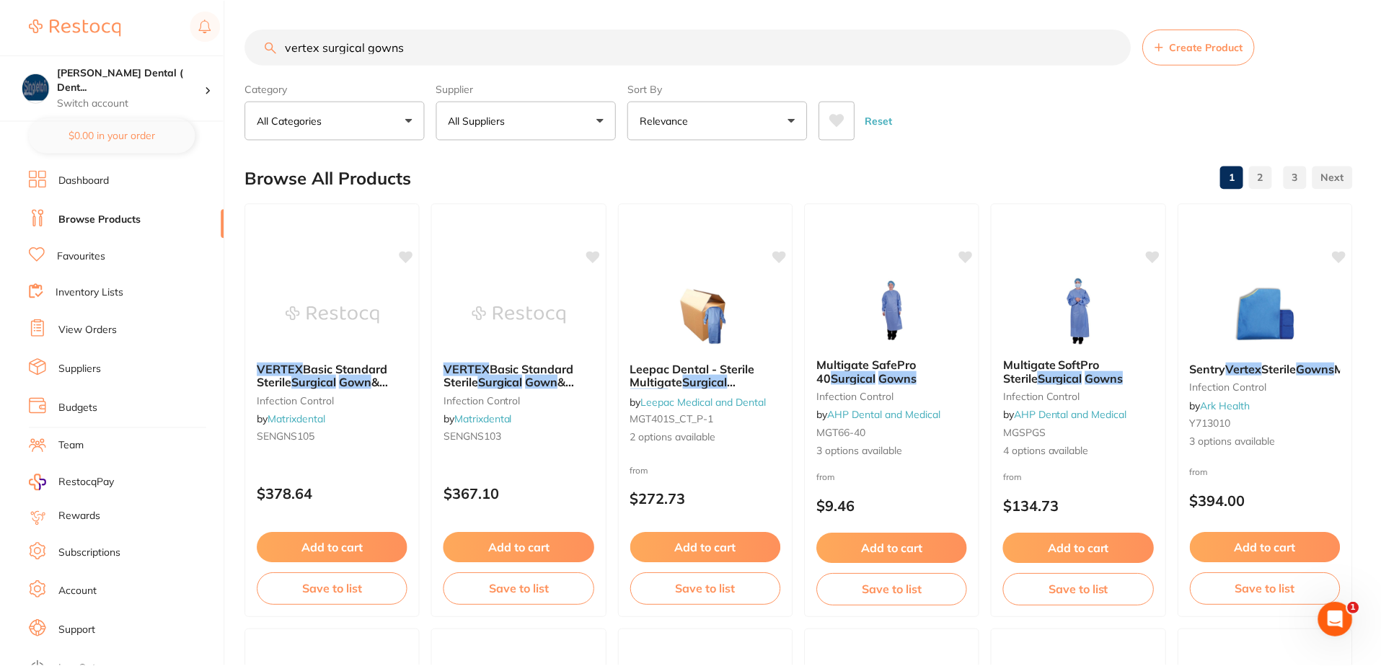
scroll to position [2, 0]
